Goal: Task Accomplishment & Management: Complete application form

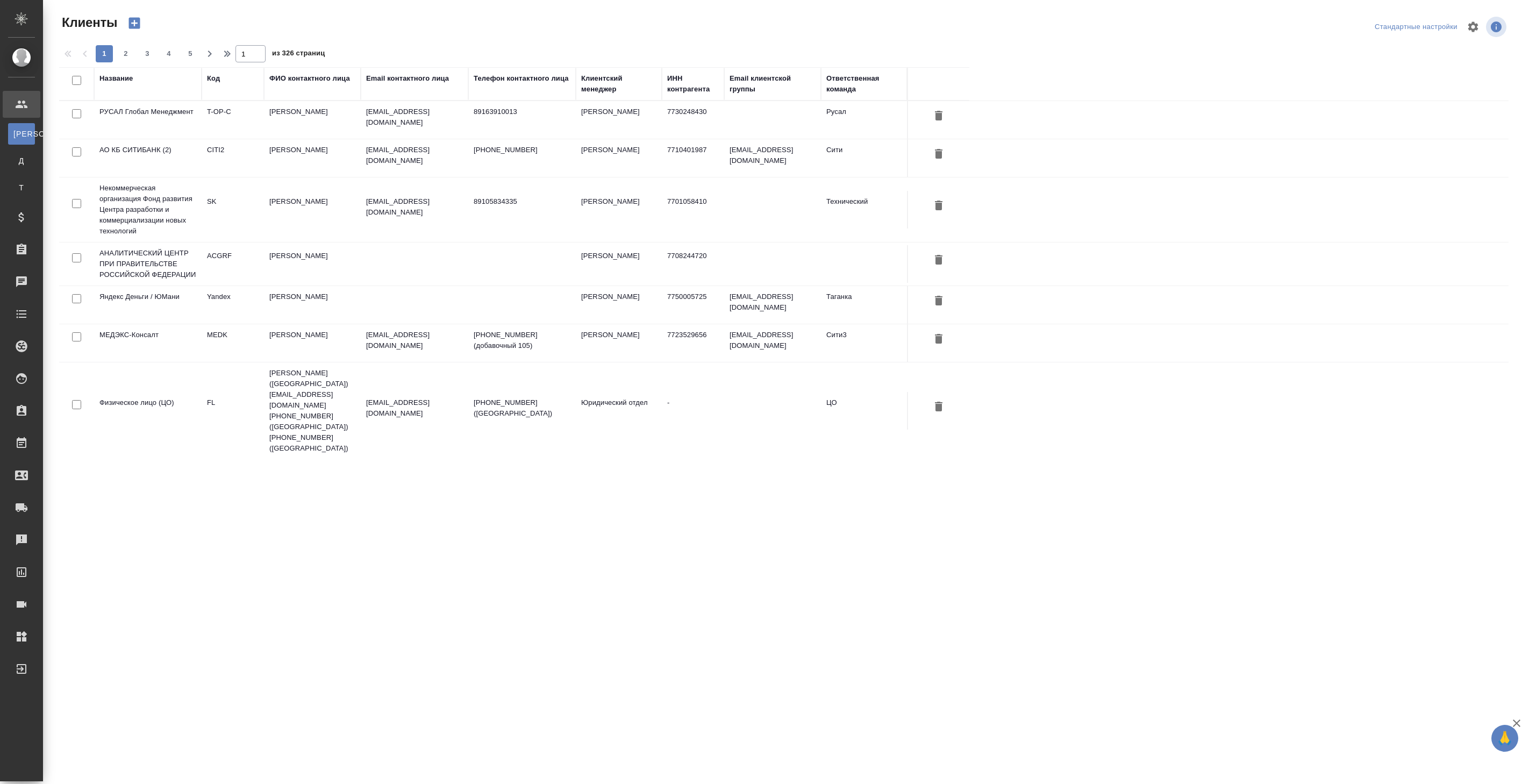
select select "RU"
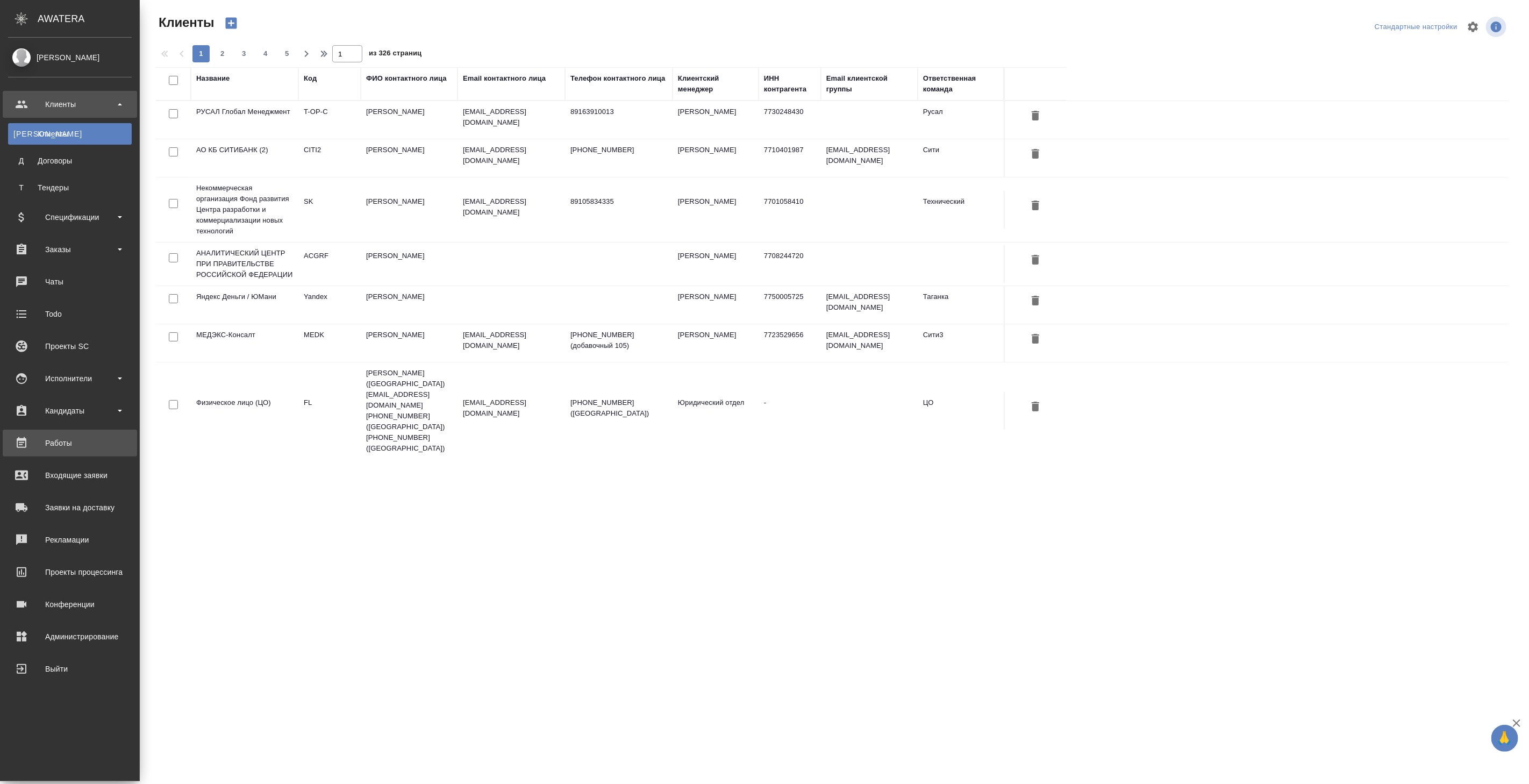
click at [76, 441] on div "Работы" at bounding box center [69, 443] width 124 height 16
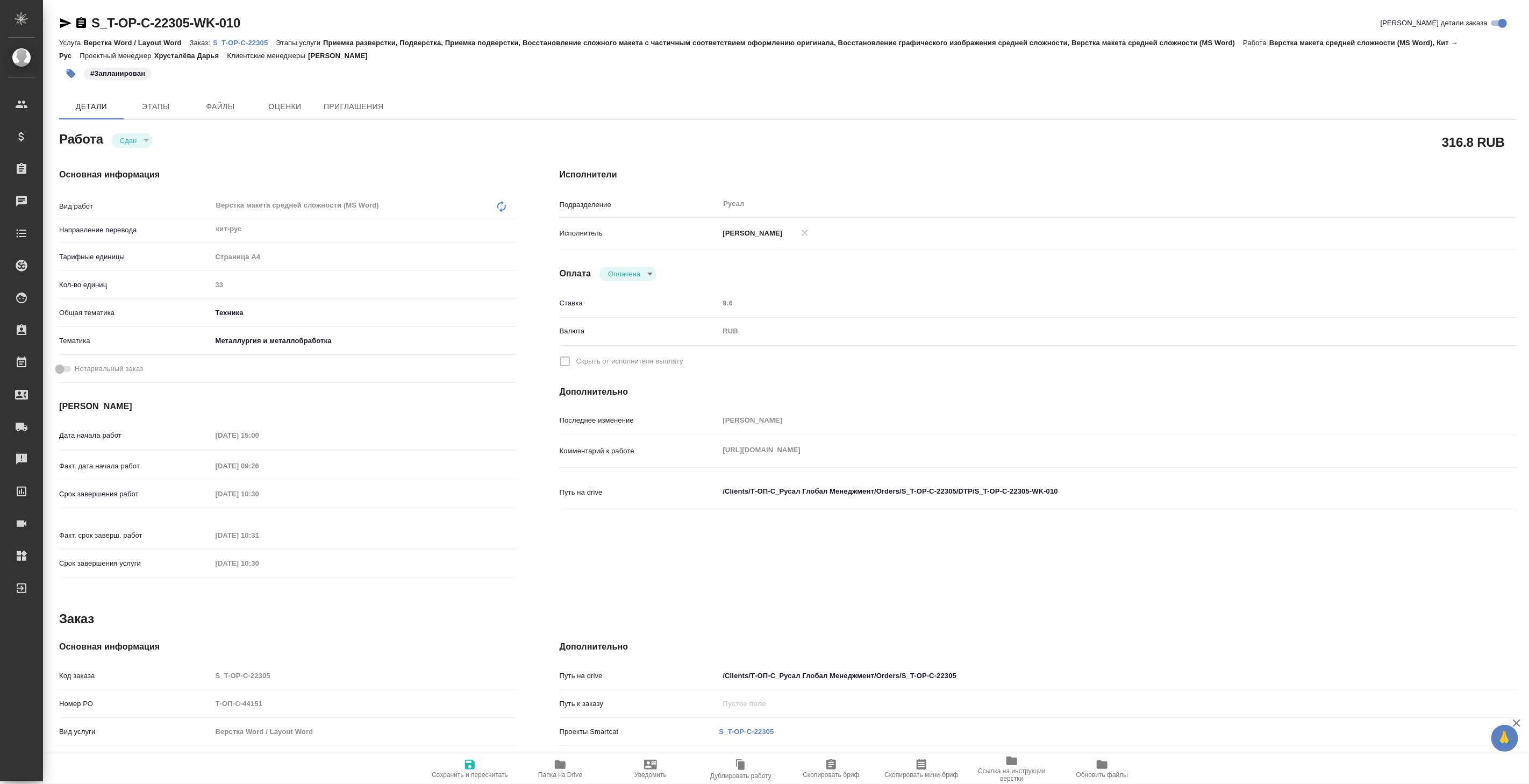
type textarea "x"
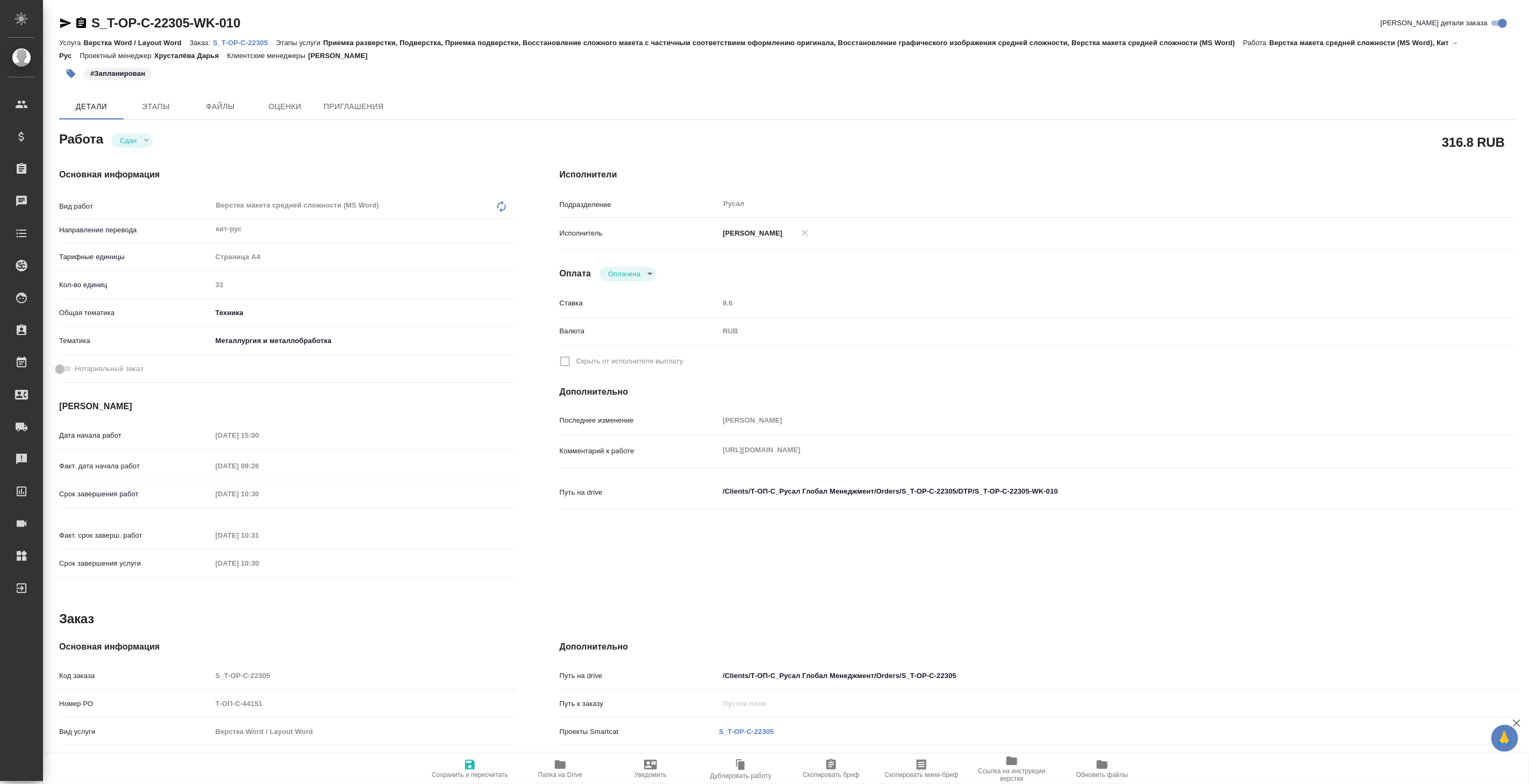
type textarea "x"
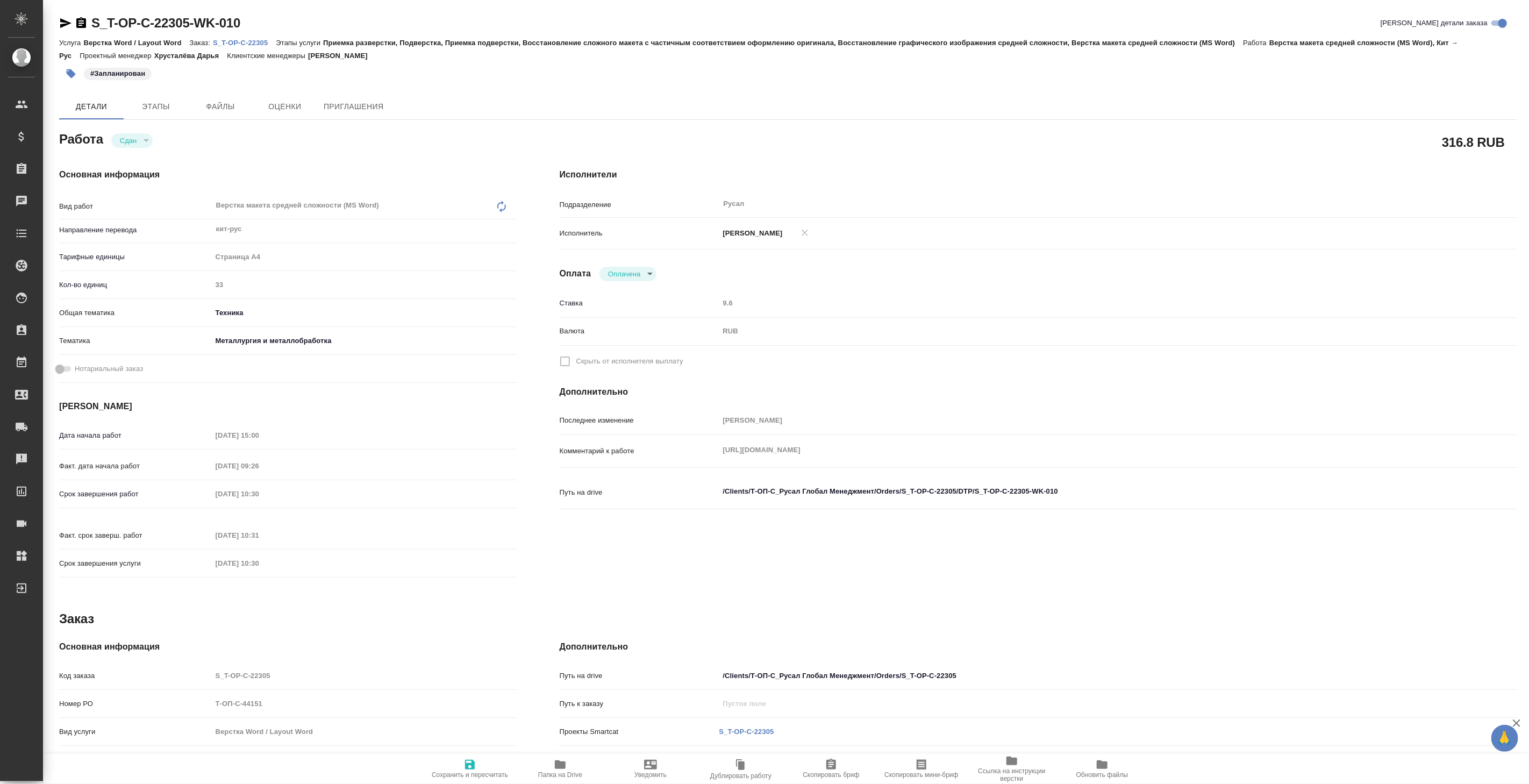
type textarea "x"
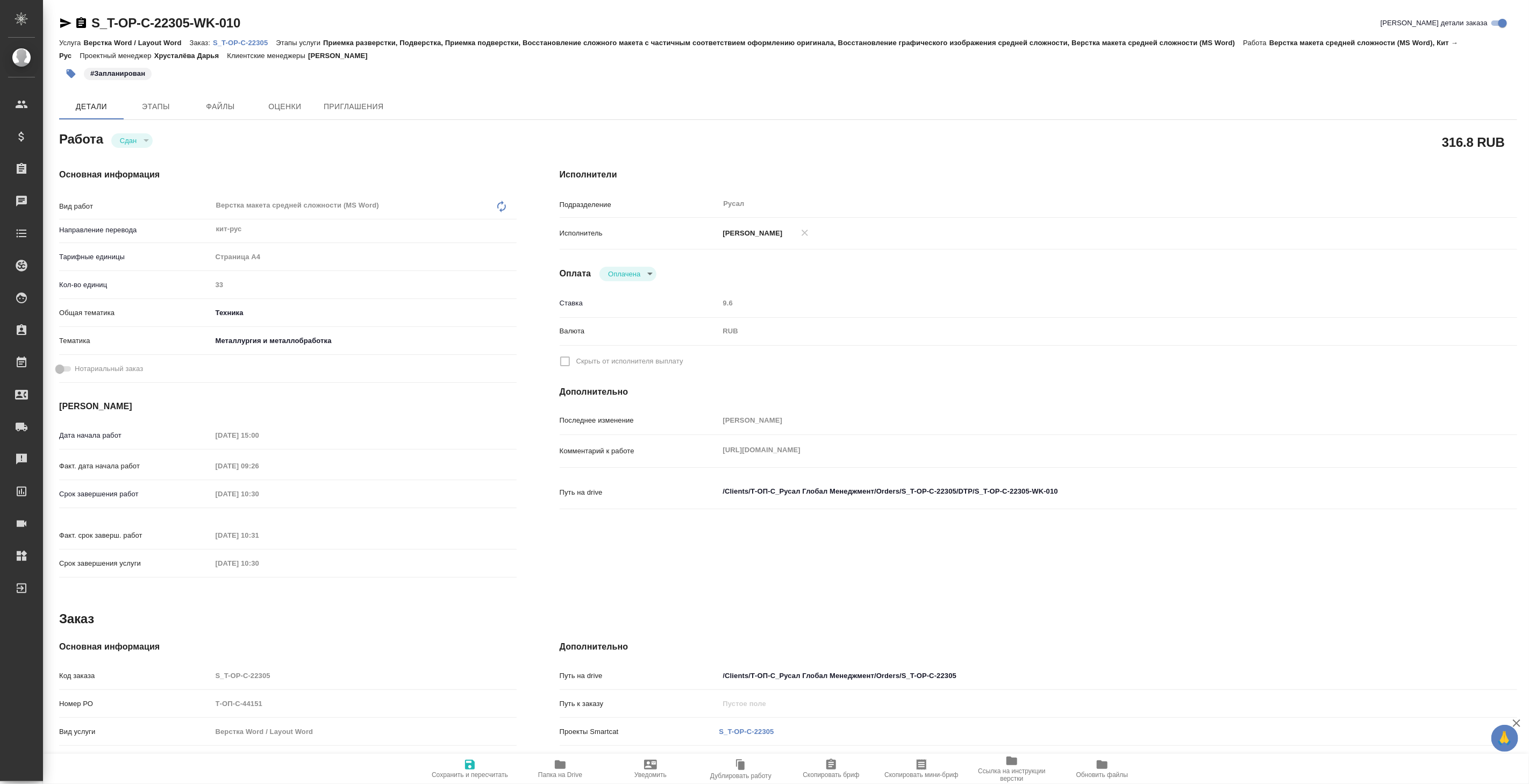
type textarea "x"
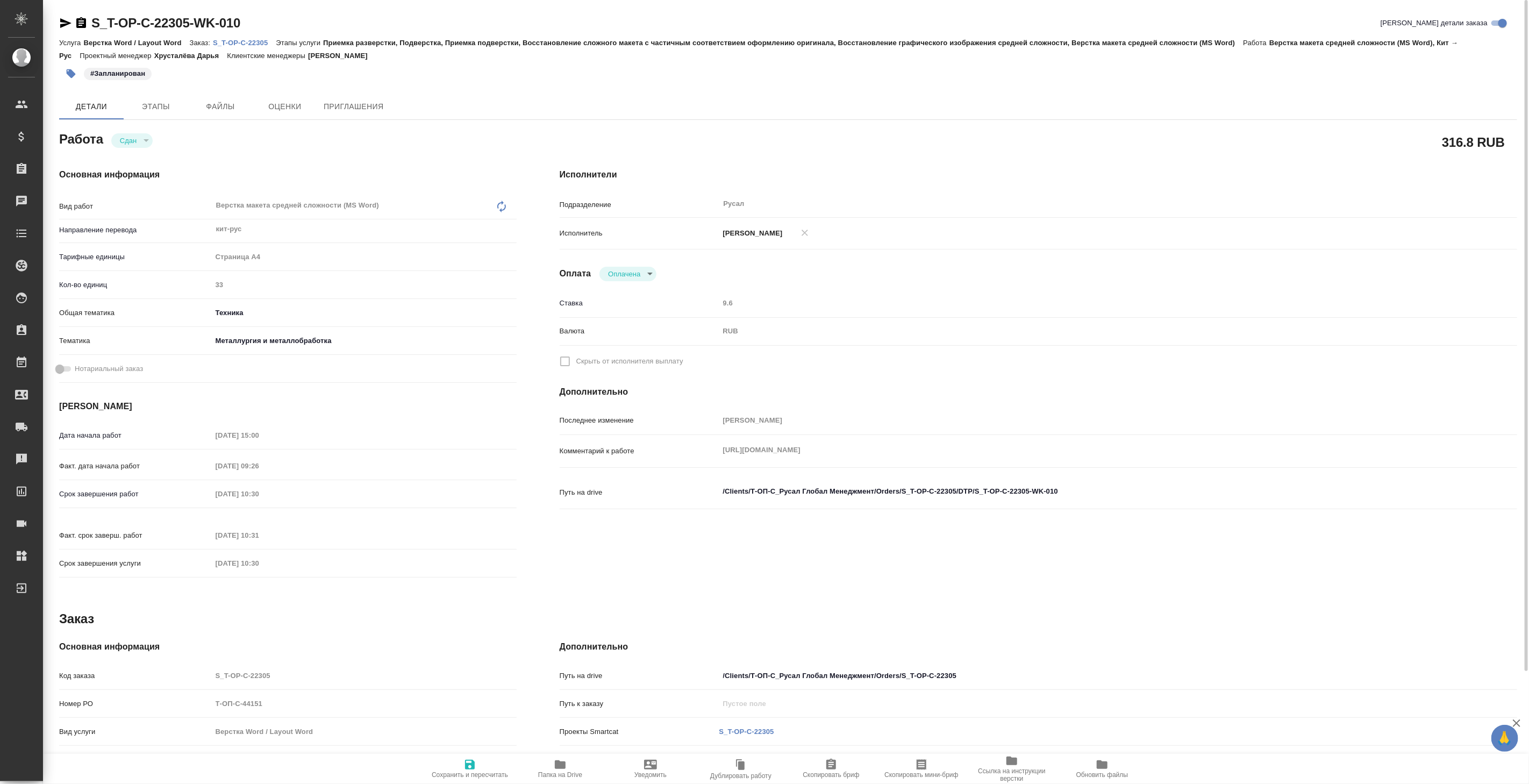
type textarea "x"
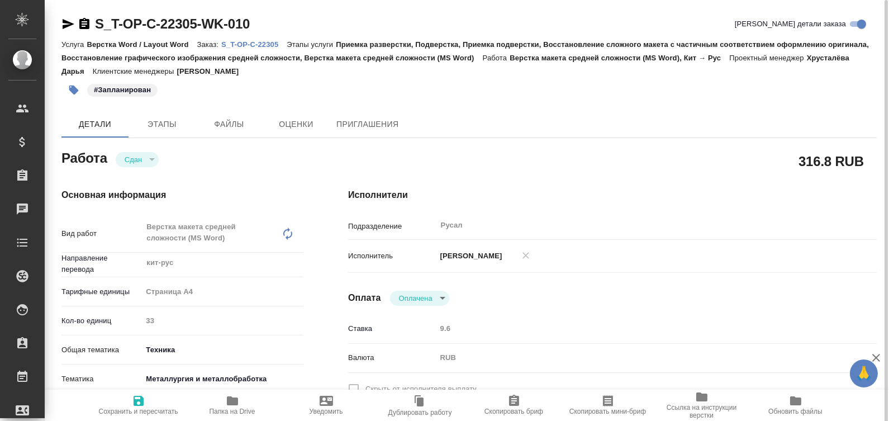
type textarea "x"
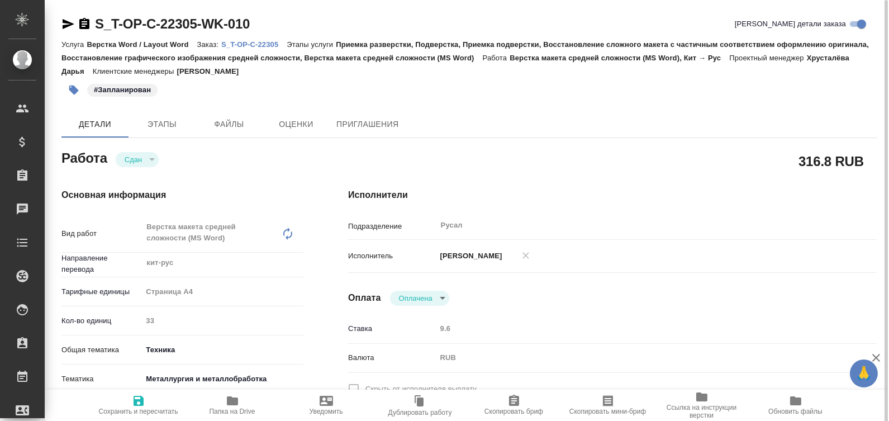
type textarea "x"
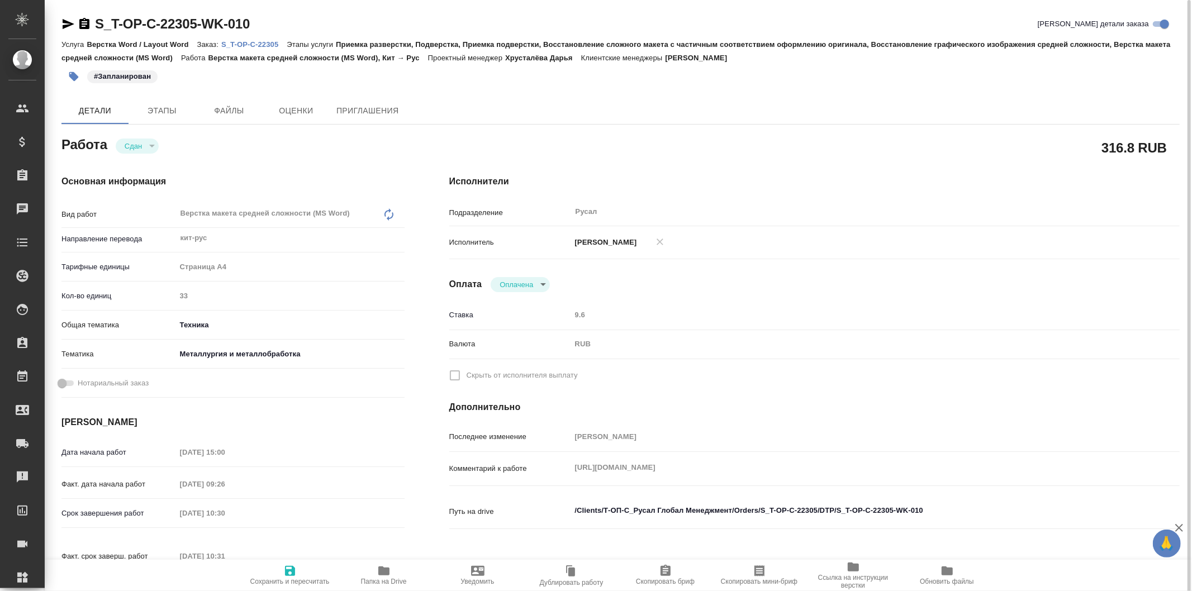
type textarea "x"
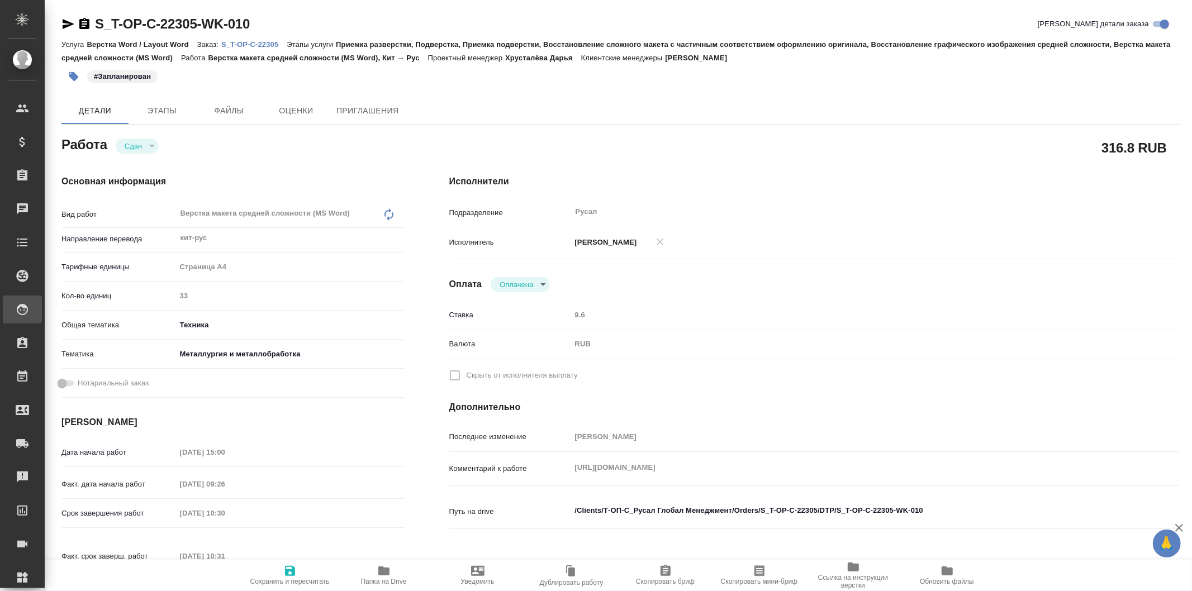
type textarea "x"
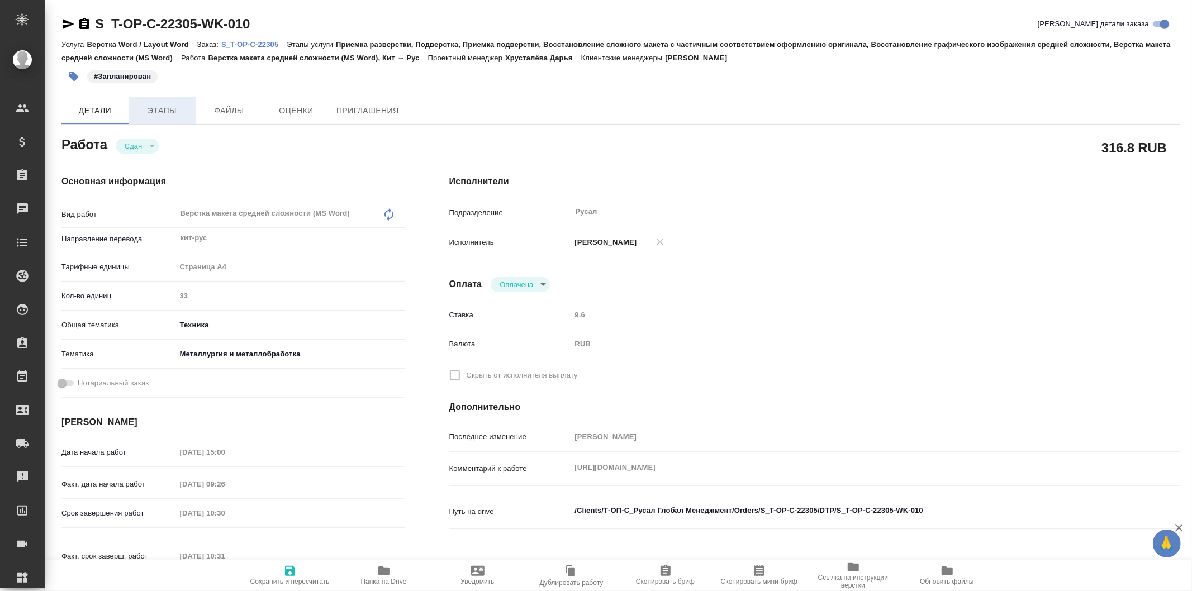
type textarea "x"
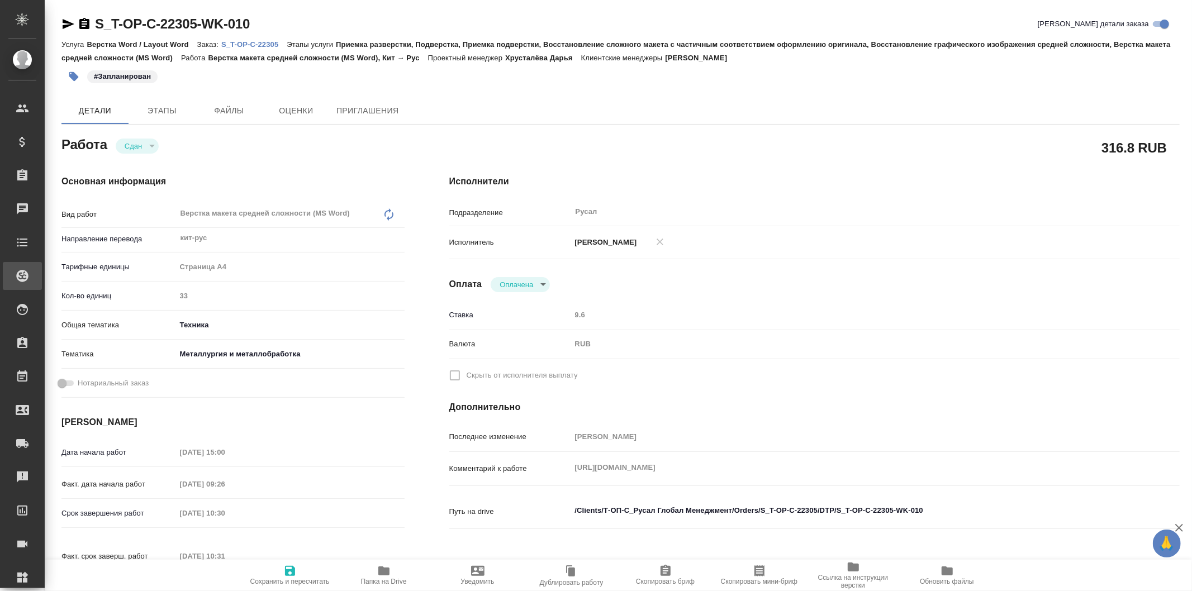
type textarea "x"
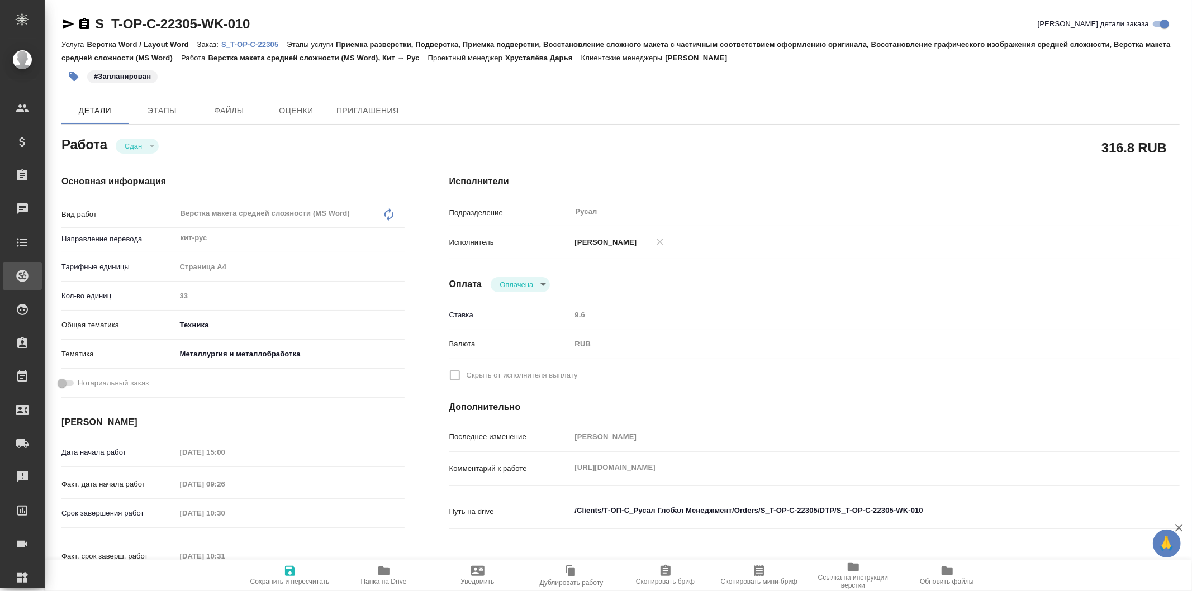
type textarea "x"
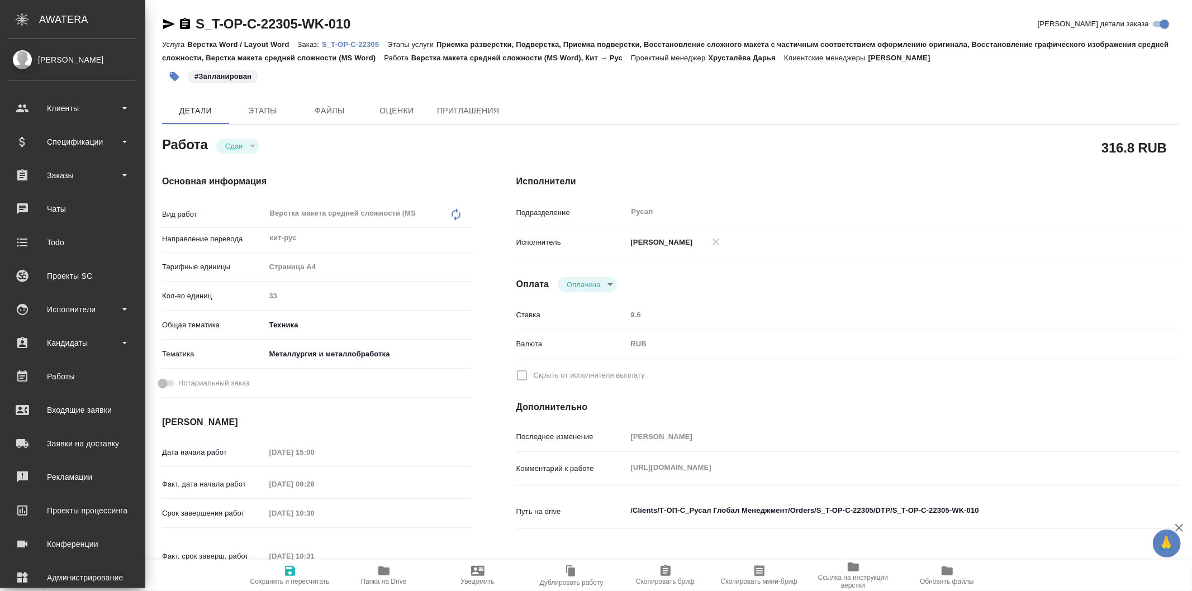
type textarea "x"
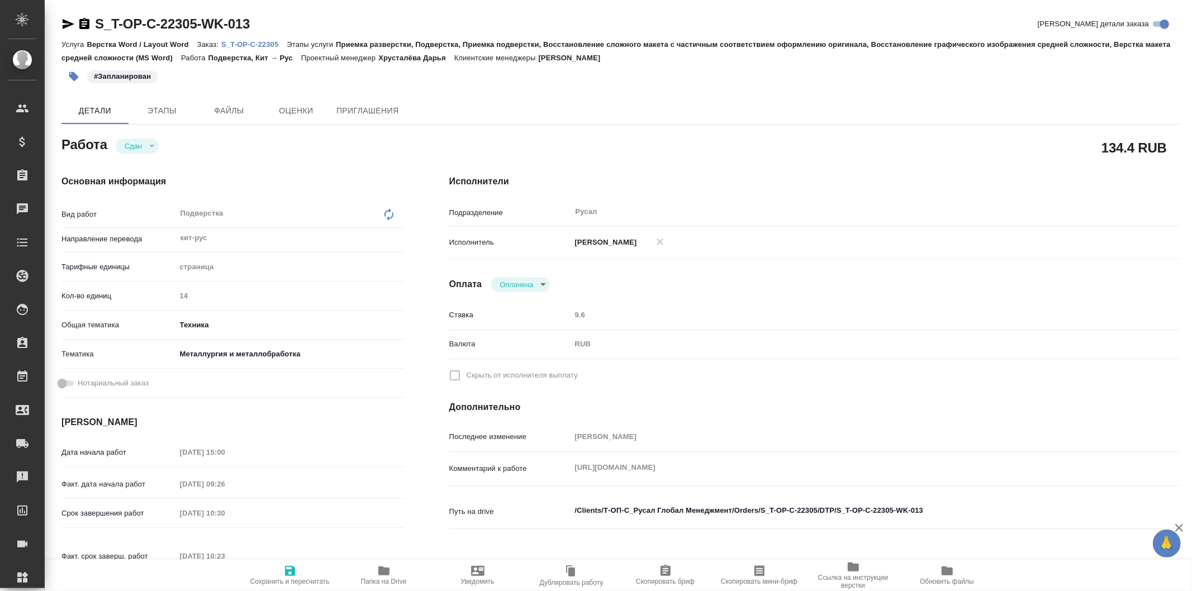
type textarea "x"
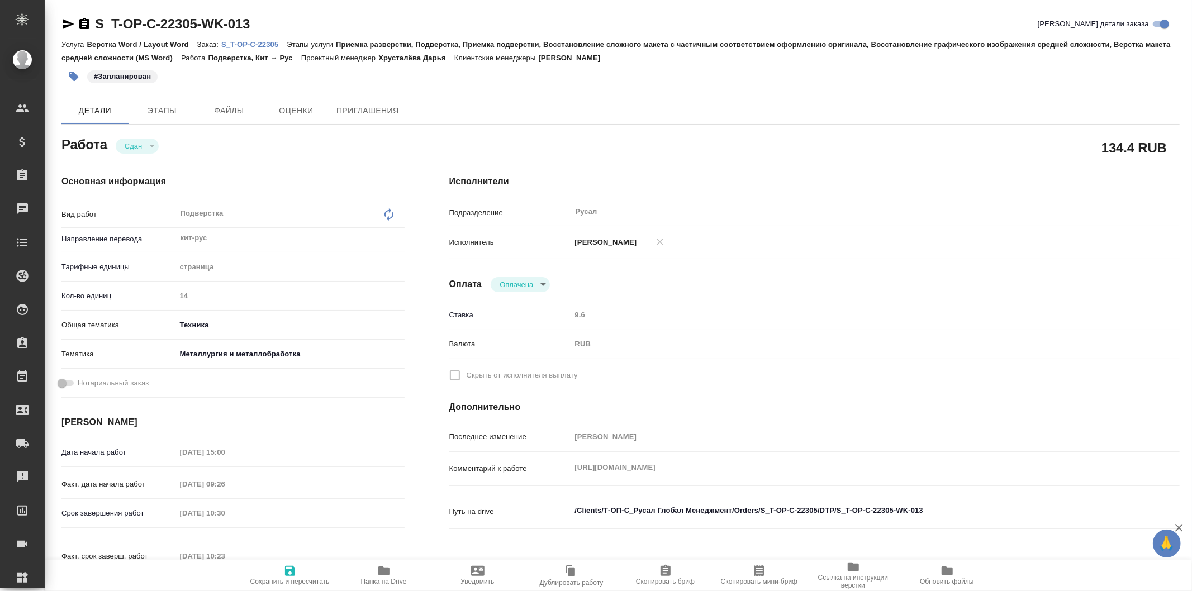
type textarea "x"
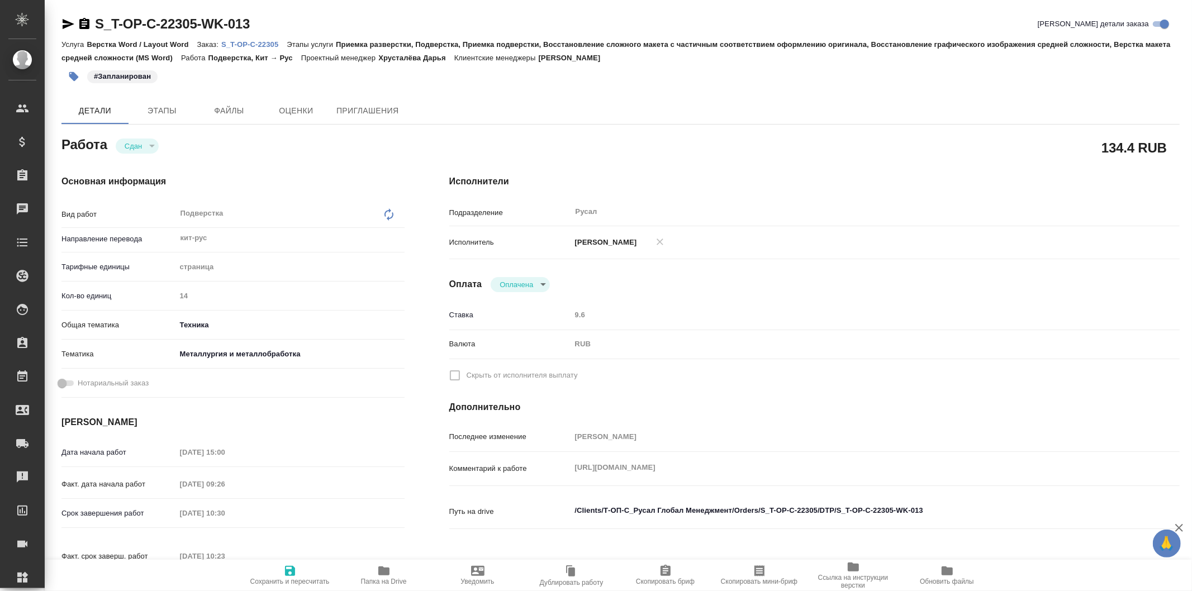
type textarea "x"
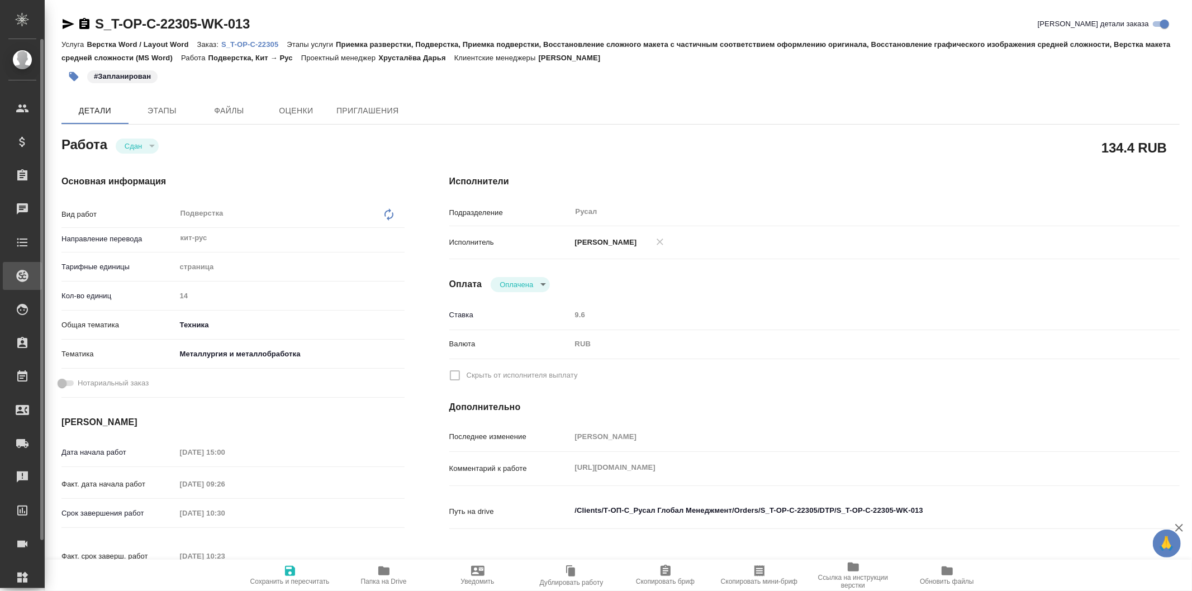
type textarea "x"
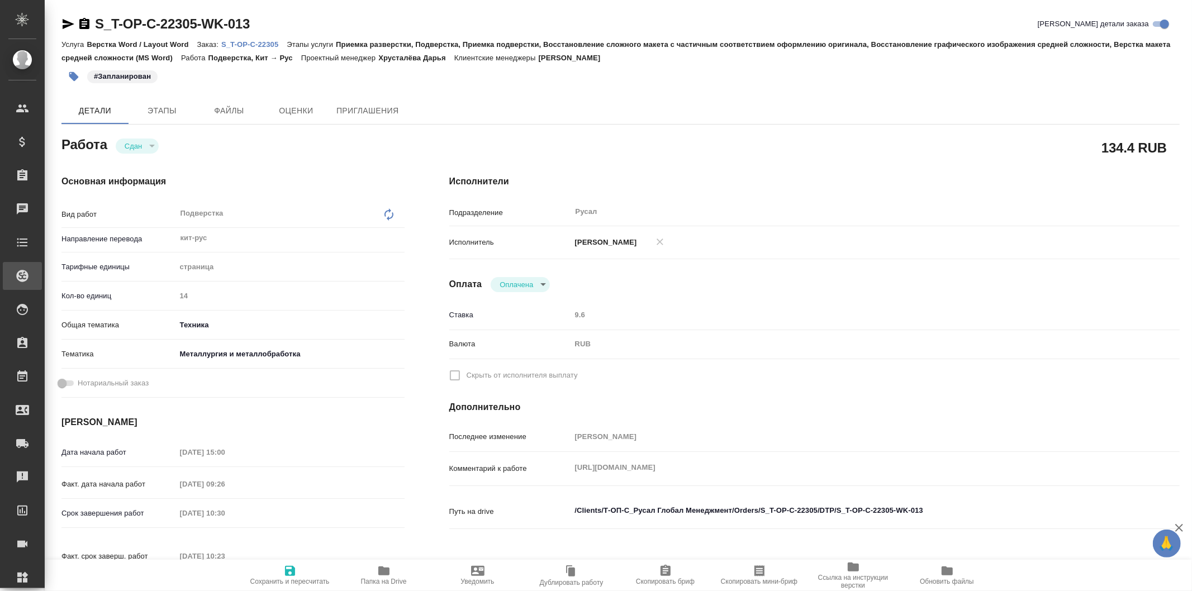
type textarea "x"
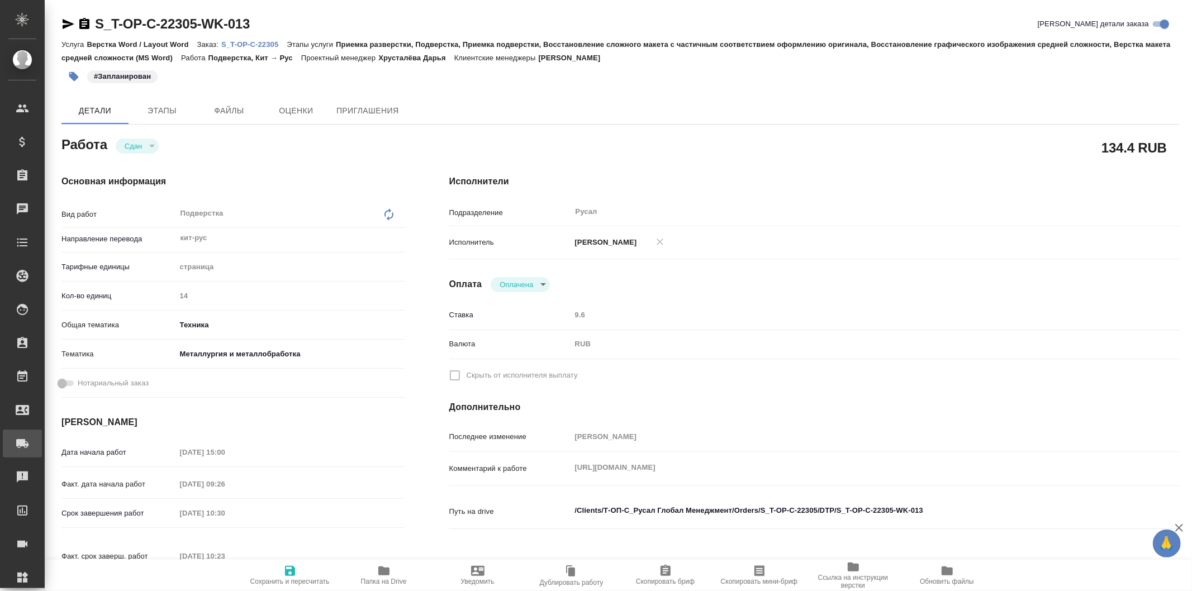
type textarea "x"
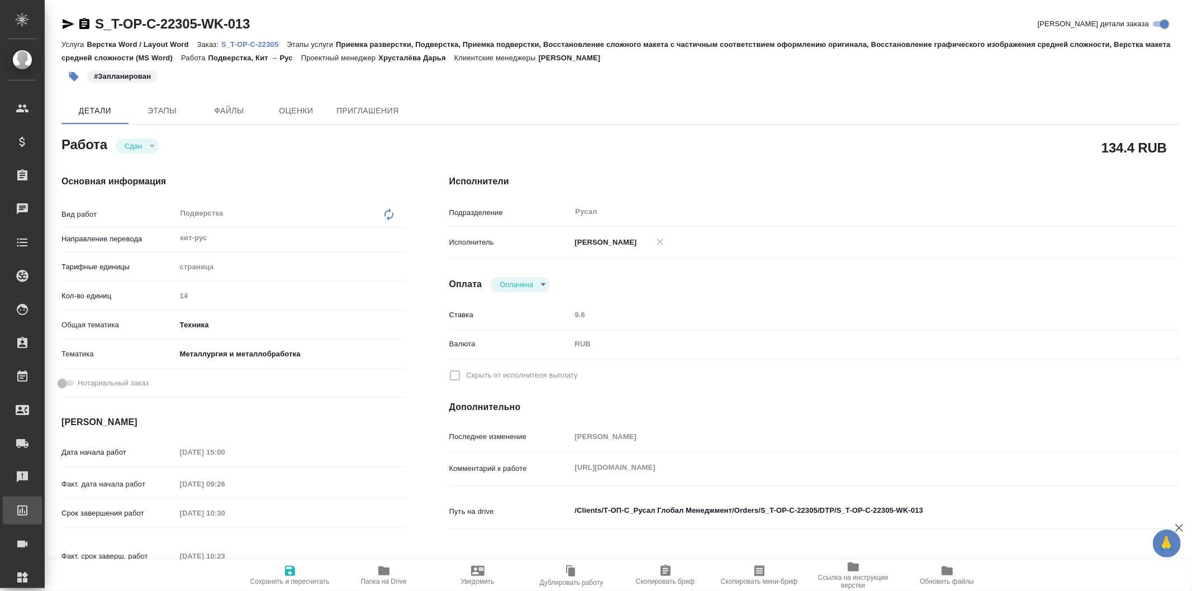
type textarea "x"
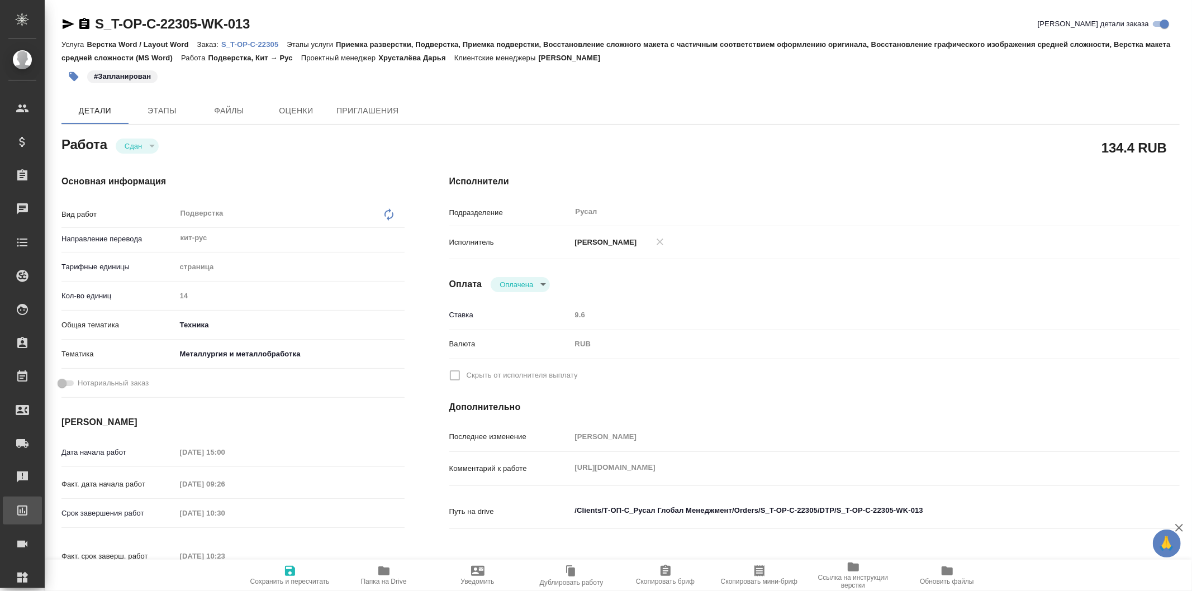
type textarea "x"
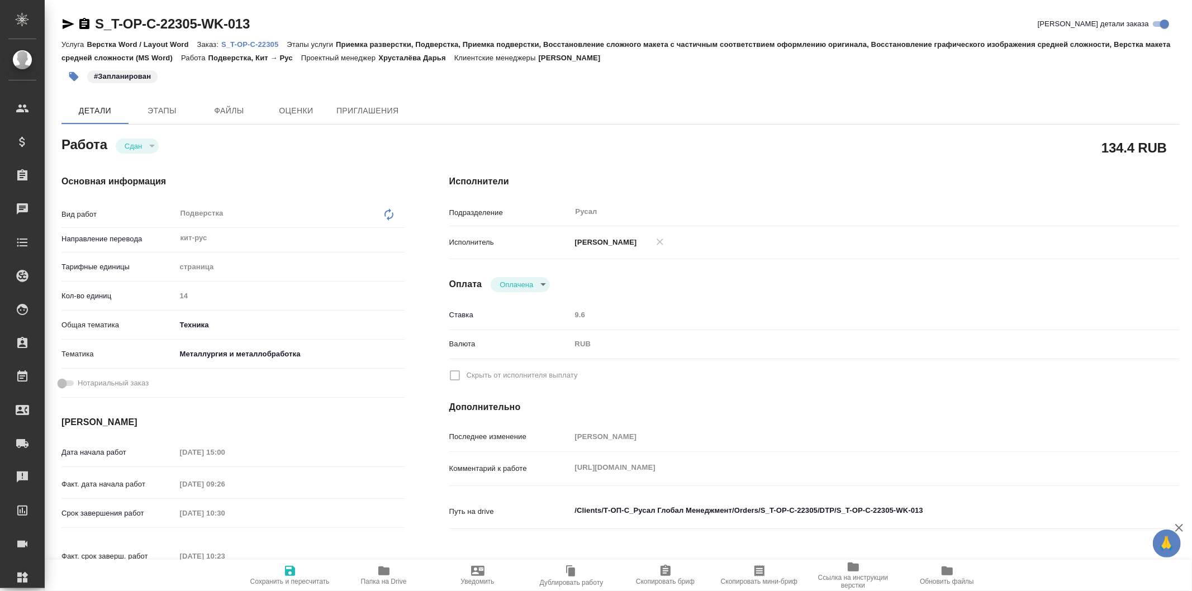
type textarea "x"
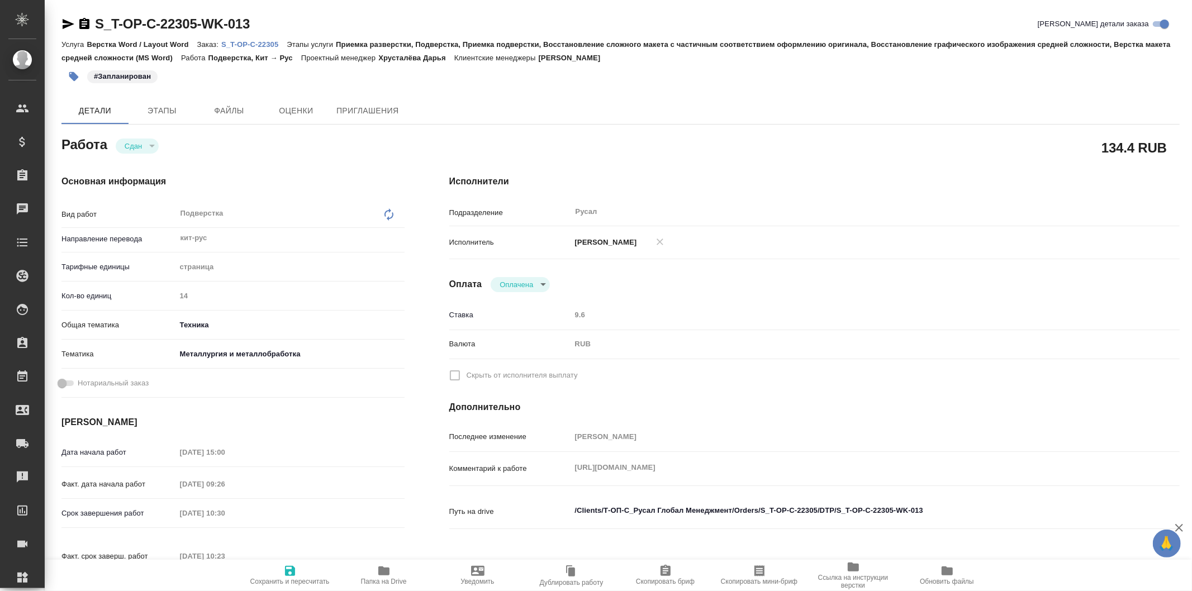
type textarea "x"
